Goal: Browse casually: Explore the website without a specific task or goal

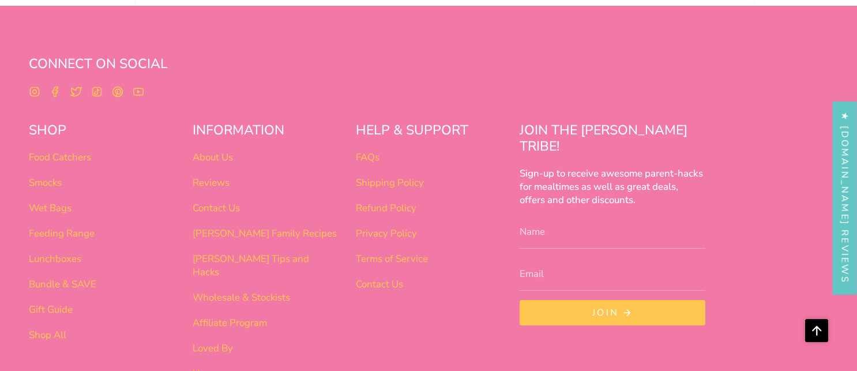
scroll to position [913, 0]
